Goal: Task Accomplishment & Management: Use online tool/utility

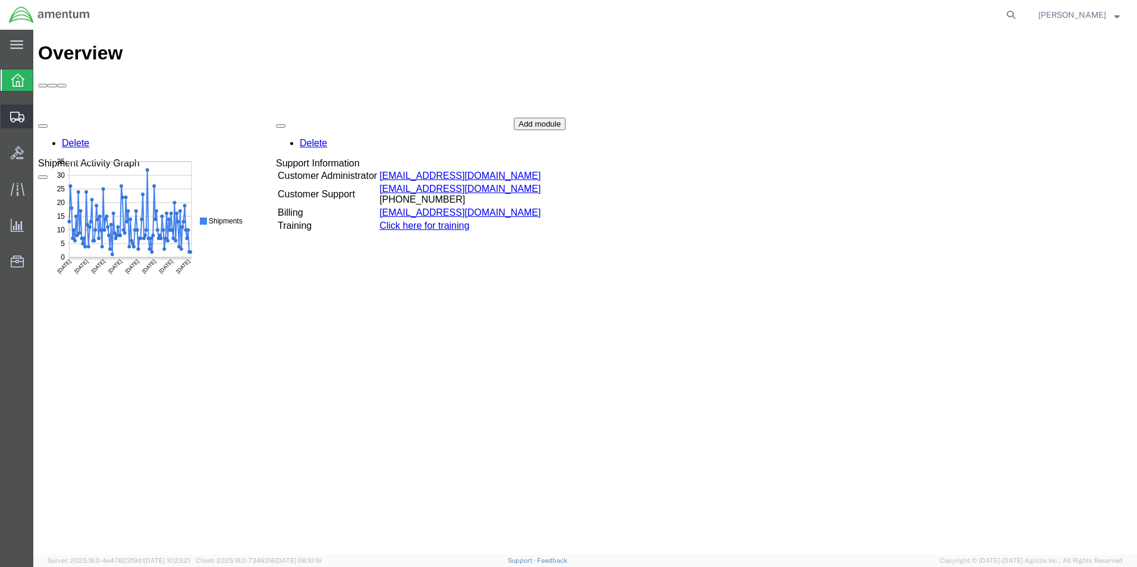
drag, startPoint x: 20, startPoint y: 121, endPoint x: 26, endPoint y: 118, distance: 7.2
click at [20, 120] on icon at bounding box center [17, 117] width 14 height 11
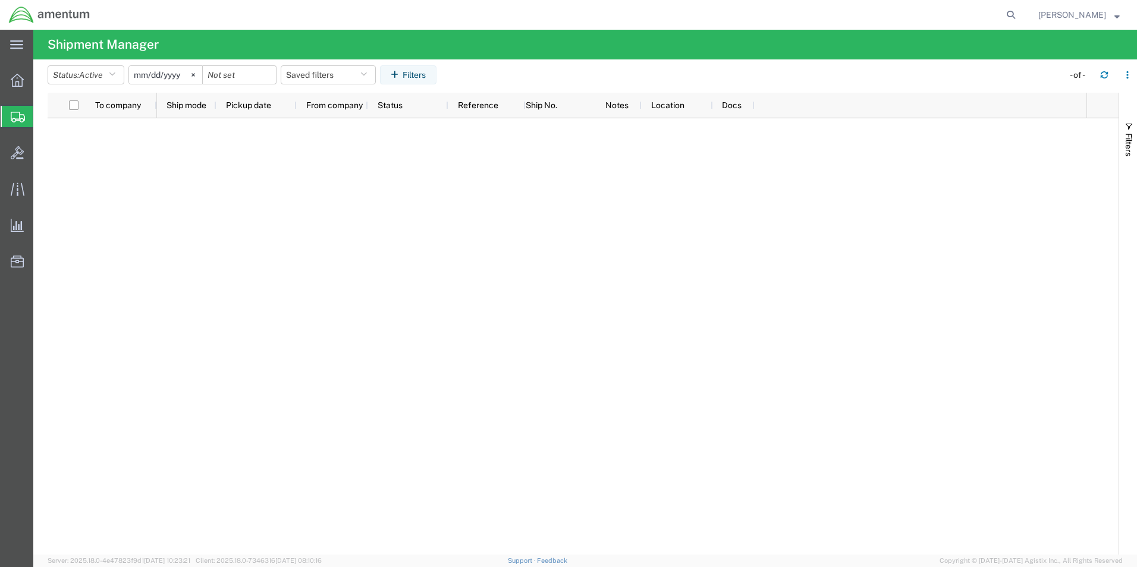
click at [0, 0] on span "Create Shipment" at bounding box center [0, 0] width 0 height 0
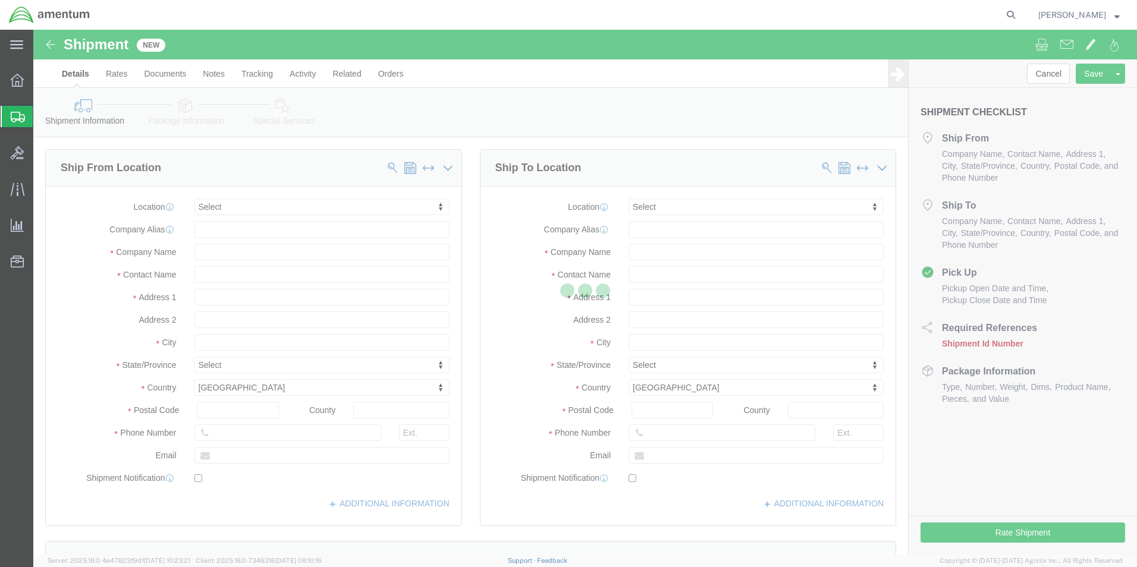
click at [21, 120] on icon at bounding box center [18, 117] width 14 height 11
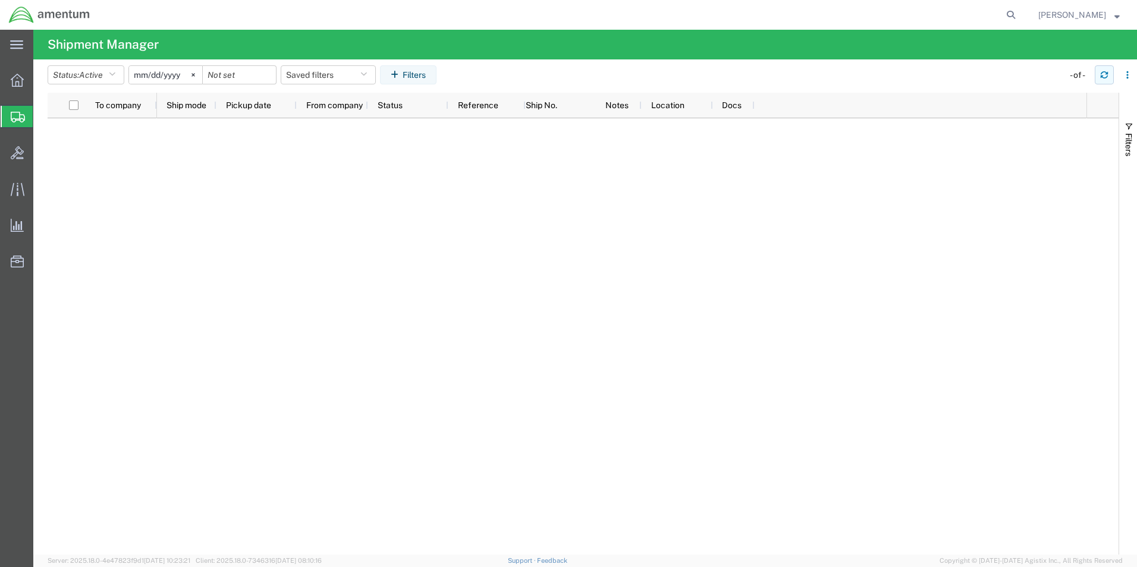
click at [1104, 74] on icon "button" at bounding box center [1104, 75] width 8 height 8
drag, startPoint x: 1103, startPoint y: 74, endPoint x: 1098, endPoint y: 80, distance: 8.0
click at [1102, 74] on icon "button" at bounding box center [1104, 75] width 8 height 8
click at [1098, 74] on button "button" at bounding box center [1104, 74] width 19 height 19
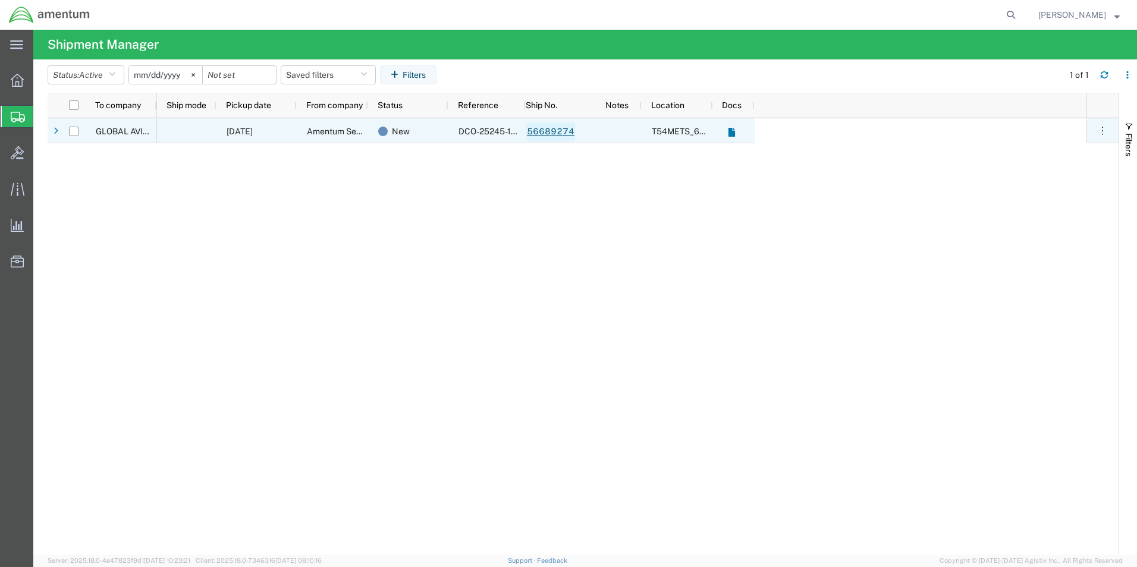
click at [557, 131] on link "56689274" at bounding box center [550, 131] width 49 height 19
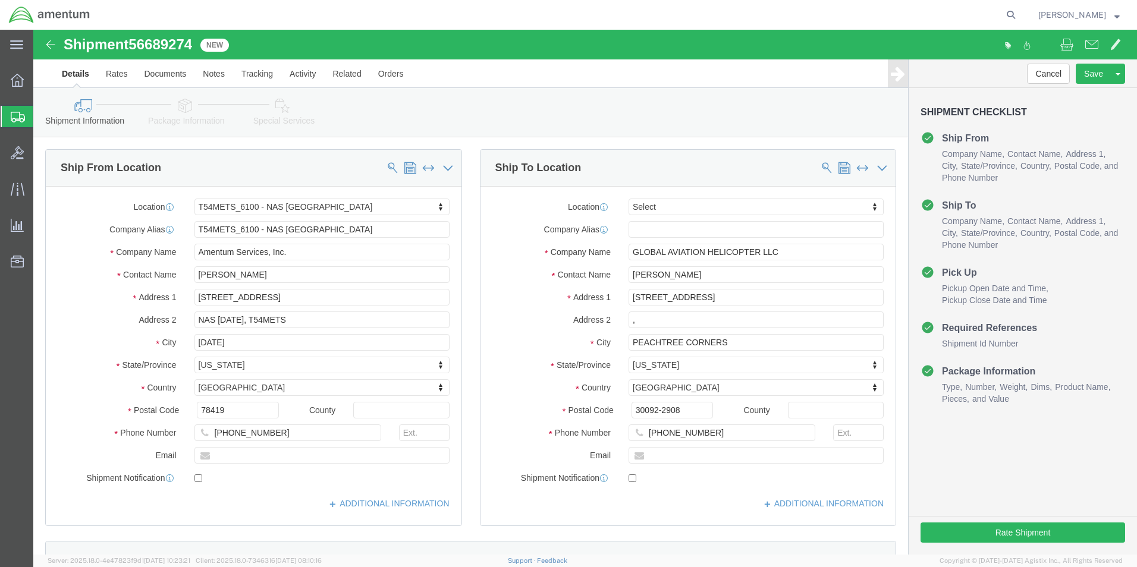
select select "67191"
select select
click button "Rate Shipment"
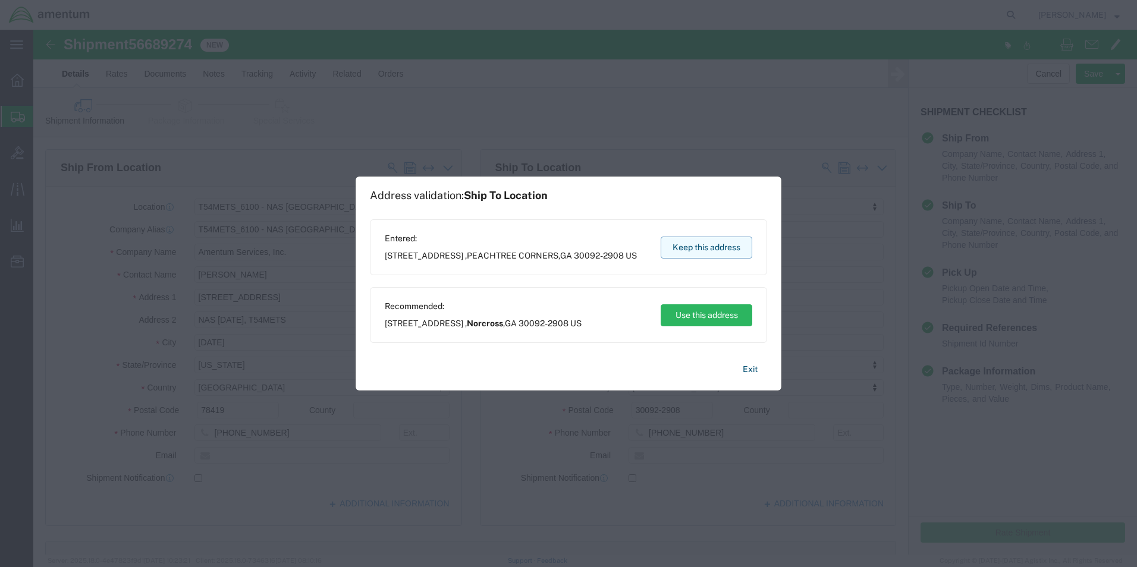
click at [704, 247] on button "Keep this address" at bounding box center [707, 248] width 92 height 22
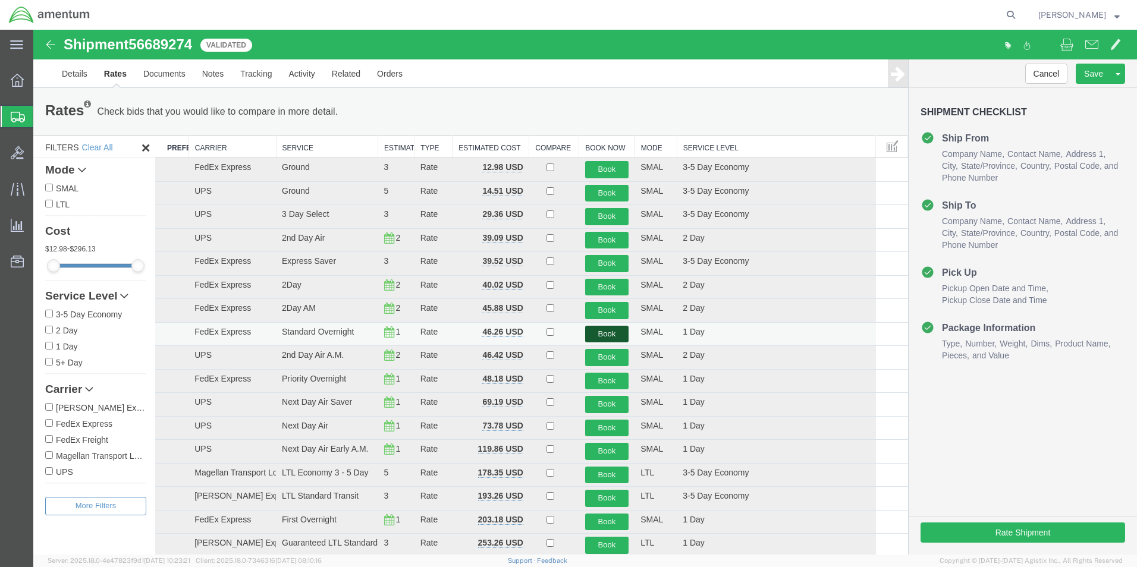
click at [608, 338] on button "Book" at bounding box center [607, 334] width 44 height 17
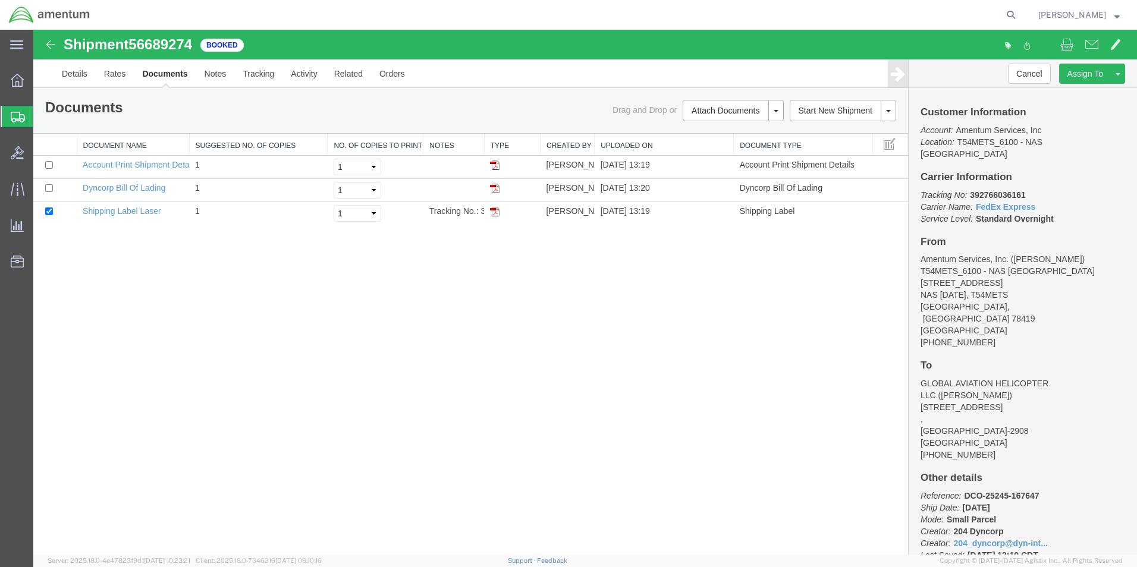
drag, startPoint x: 495, startPoint y: 209, endPoint x: 568, endPoint y: 484, distance: 285.0
click at [495, 209] on img at bounding box center [495, 212] width 10 height 10
click at [16, 119] on icon at bounding box center [18, 117] width 14 height 11
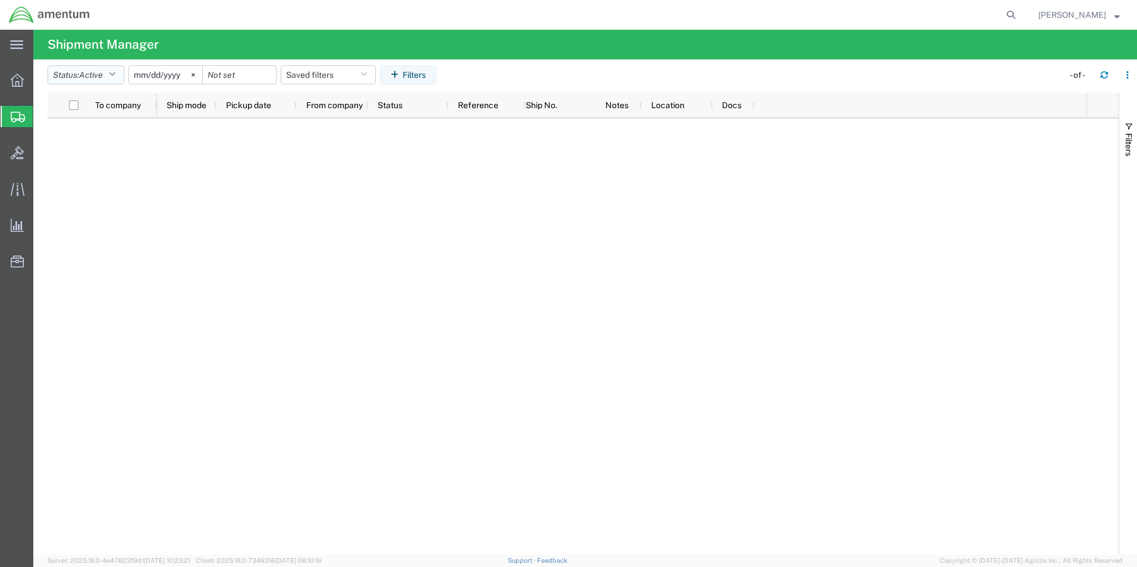
click at [115, 72] on icon "button" at bounding box center [112, 75] width 7 height 8
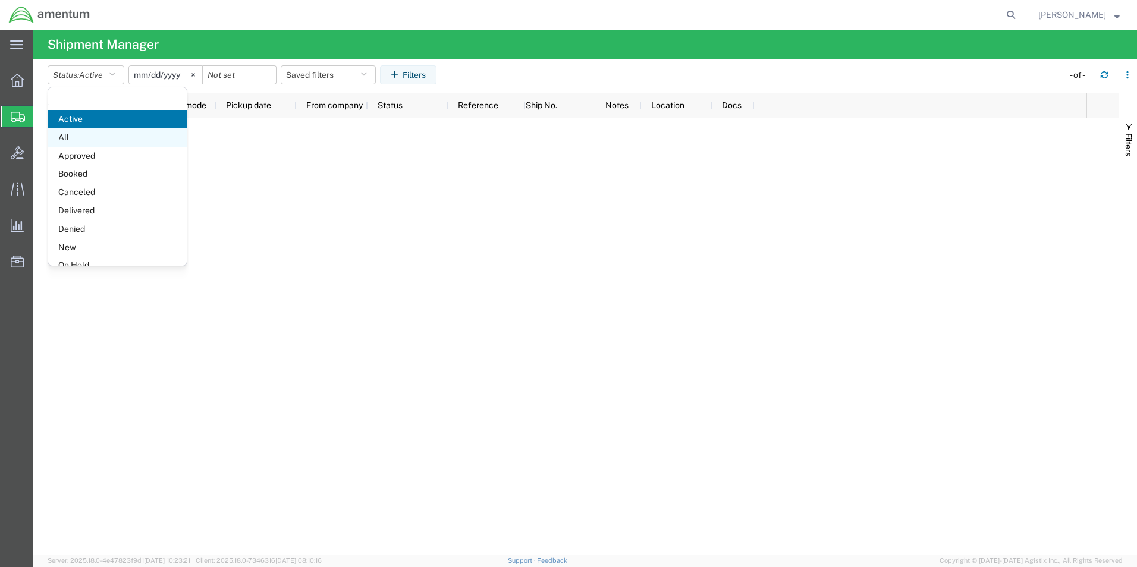
click at [83, 142] on span "All" at bounding box center [117, 137] width 139 height 18
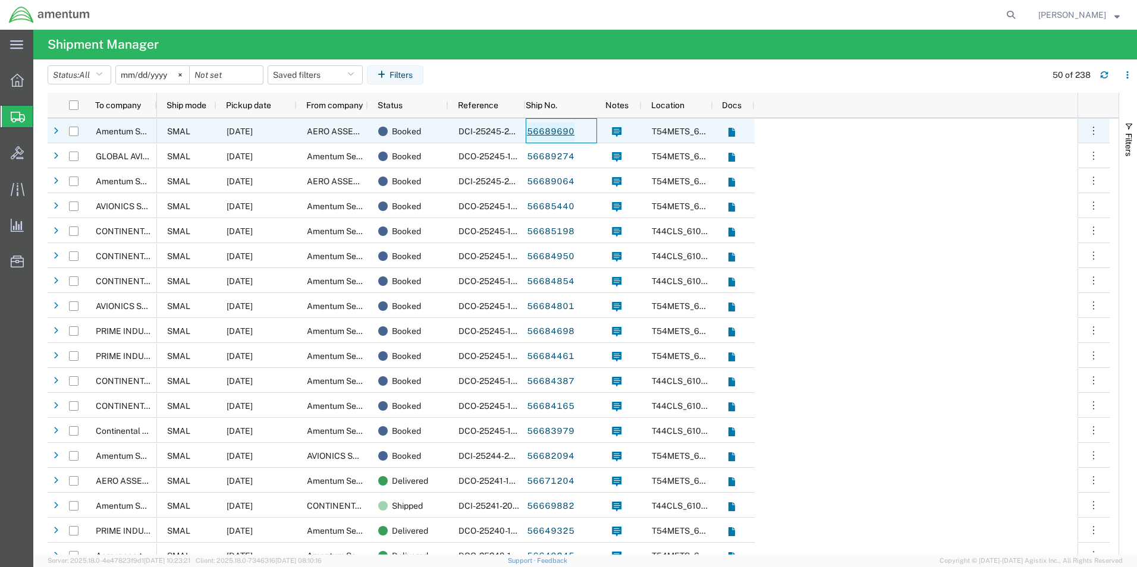
click at [545, 131] on link "56689690" at bounding box center [550, 131] width 49 height 19
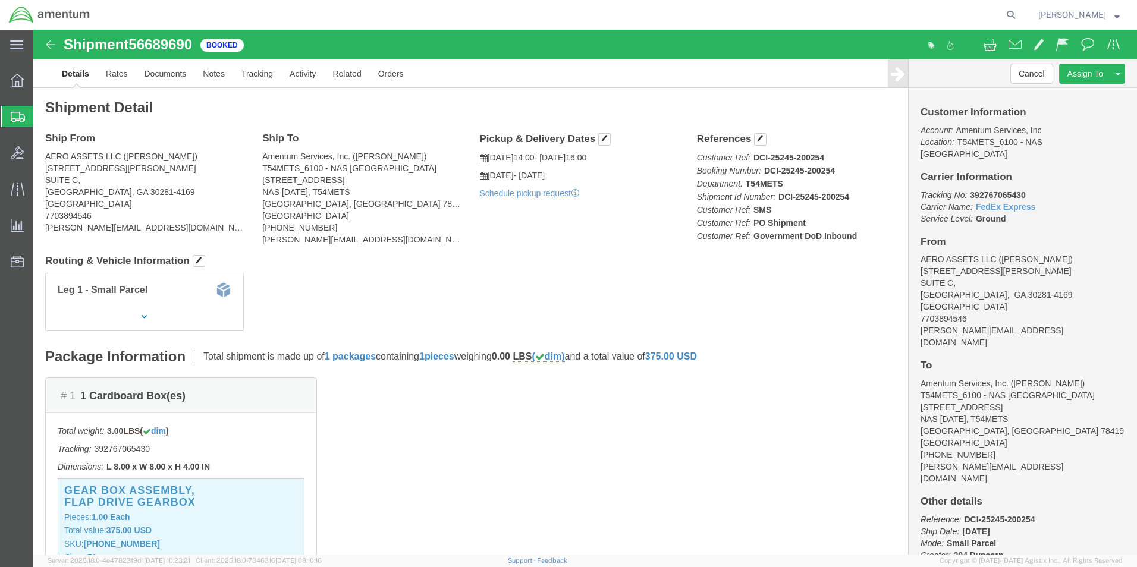
click img
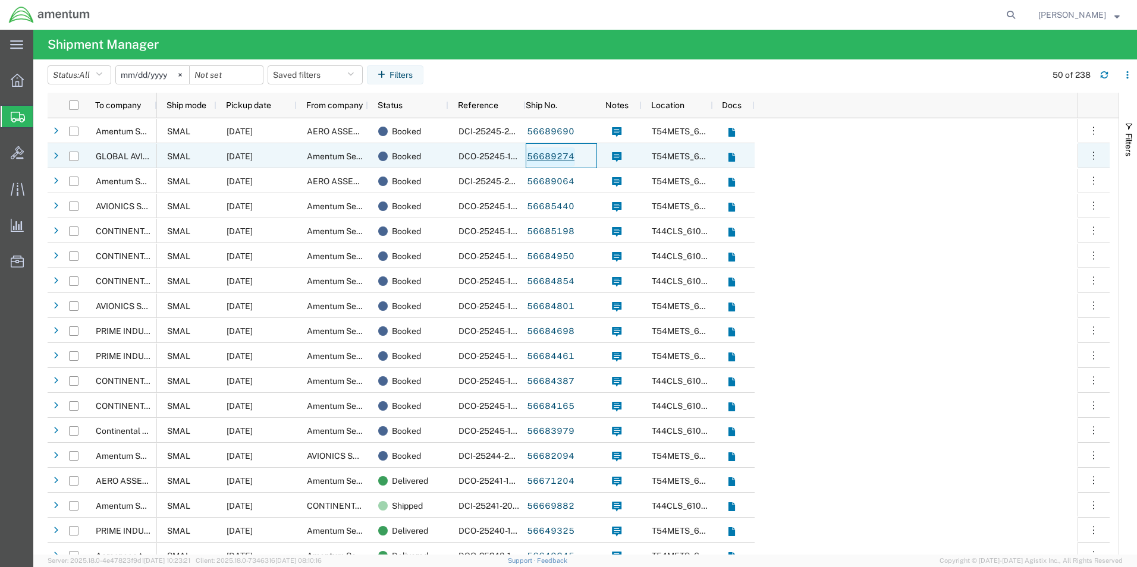
click at [544, 158] on link "56689274" at bounding box center [550, 156] width 49 height 19
